Goal: Task Accomplishment & Management: Manage account settings

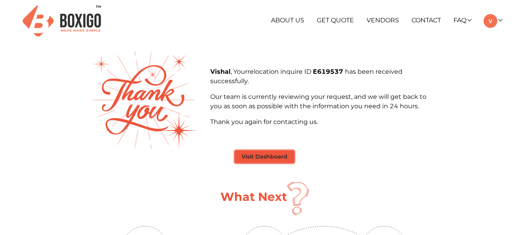
click at [284, 156] on button "Visit Dashboard" at bounding box center [264, 156] width 59 height 12
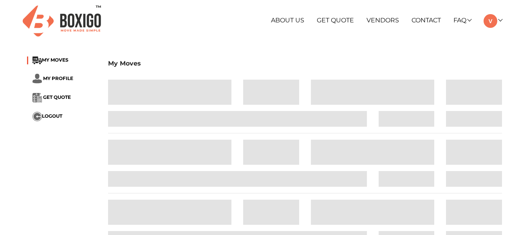
click at [58, 101] on li "GET QUOTE" at bounding box center [61, 97] width 69 height 9
click at [53, 95] on span "GET QUOTE" at bounding box center [57, 97] width 28 height 6
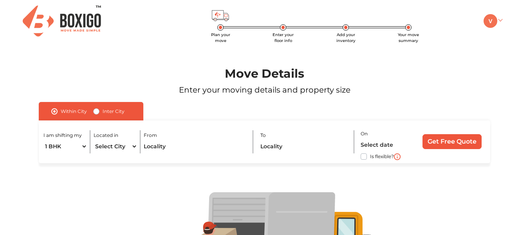
click at [494, 20] on img at bounding box center [490, 21] width 14 height 14
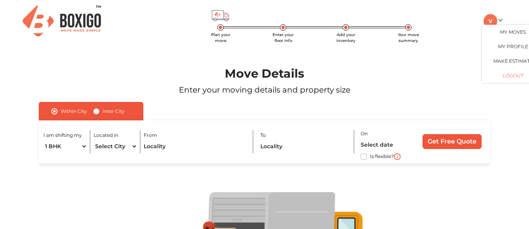
click at [509, 74] on button "LOGOUT" at bounding box center [513, 76] width 63 height 14
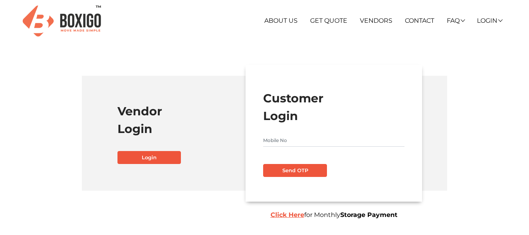
click at [300, 138] on input "text" at bounding box center [333, 140] width 141 height 13
